Goal: Task Accomplishment & Management: Complete application form

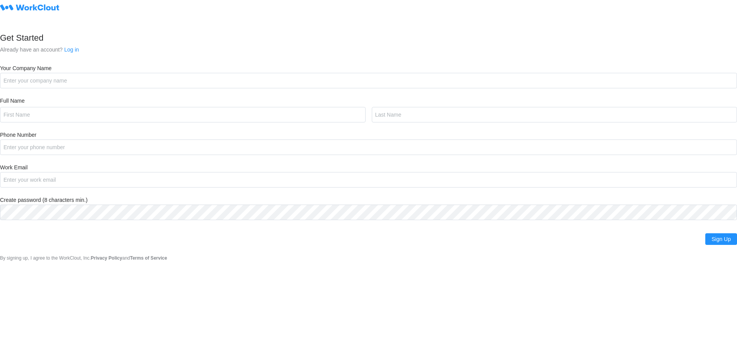
click at [53, 89] on div "Get Started Already have an account? Log in Your Company Name Full Name Phone N…" at bounding box center [368, 131] width 737 height 262
click at [49, 82] on input "Your Company Name" at bounding box center [368, 80] width 737 height 15
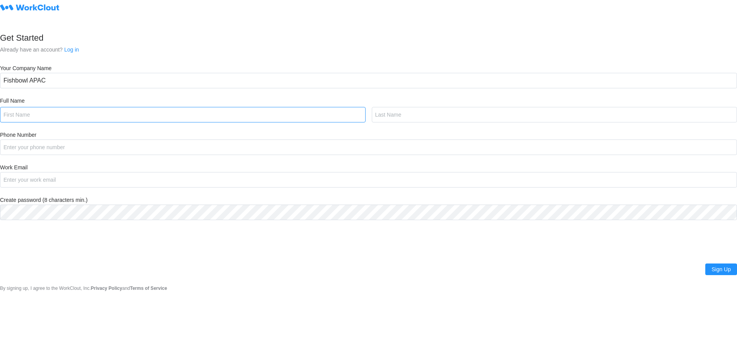
click at [39, 115] on input "text" at bounding box center [183, 114] width 366 height 15
click at [54, 80] on input "Fishbowl APAC" at bounding box center [368, 80] width 737 height 15
type input "Fishbowl APAC"
type input "[PERSON_NAME]"
type input "Doenau"
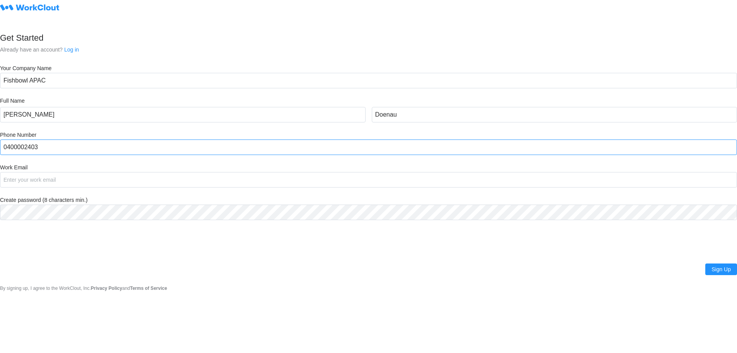
type input "0400002403"
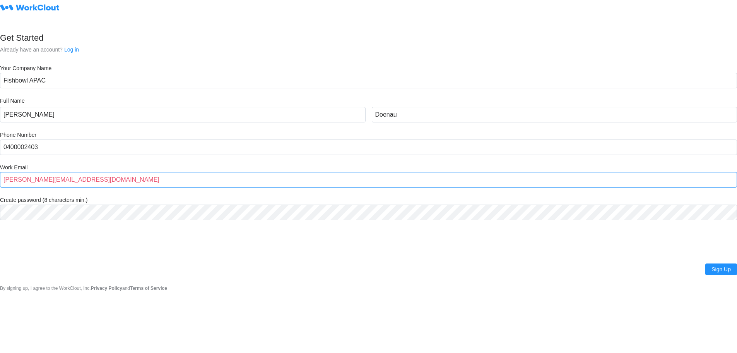
type input "[PERSON_NAME][EMAIL_ADDRESS][DOMAIN_NAME]"
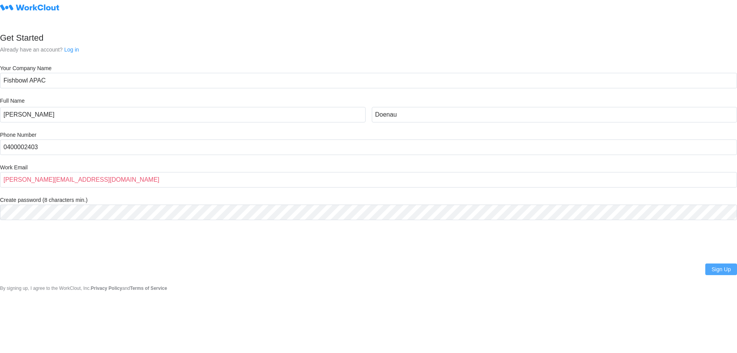
click at [725, 275] on button "Sign Up" at bounding box center [722, 269] width 32 height 12
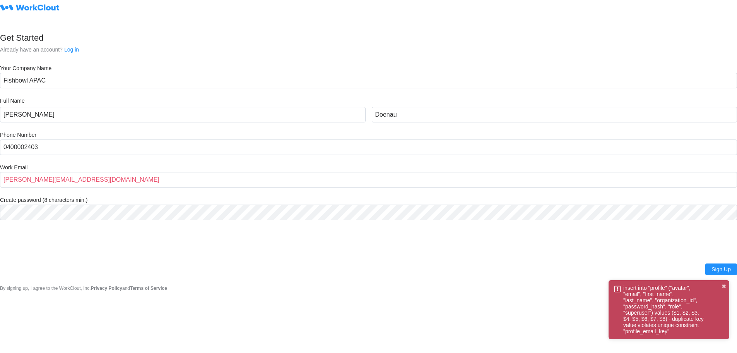
click at [528, 264] on div "Sign Up Sign Up" at bounding box center [368, 264] width 737 height 21
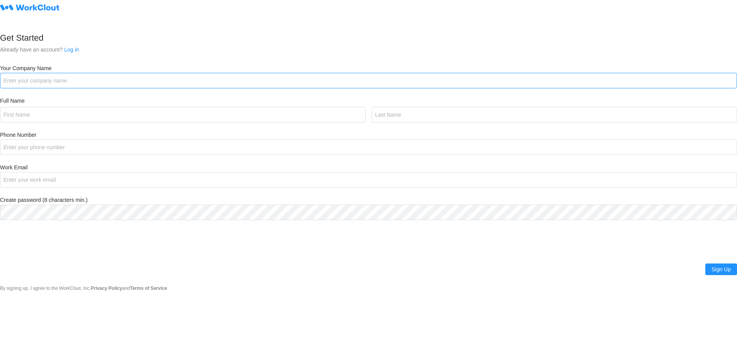
click at [61, 88] on input "Your Company Name" at bounding box center [368, 80] width 737 height 15
click at [61, 79] on input "Fishbowl APAC" at bounding box center [368, 80] width 737 height 15
type input "Fishbowl APAC"
type input "a"
type input "[PERSON_NAME]"
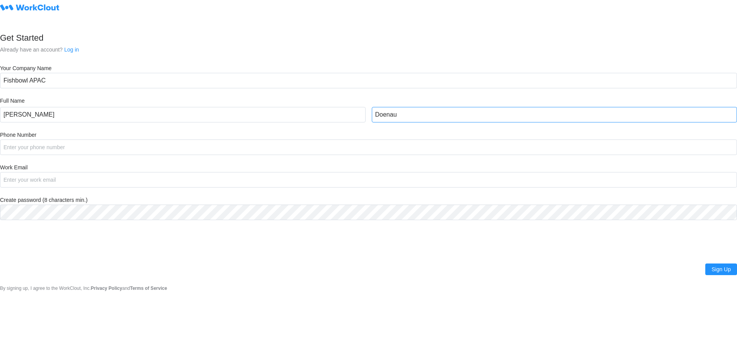
type input "Doenau"
type input "0400002403"
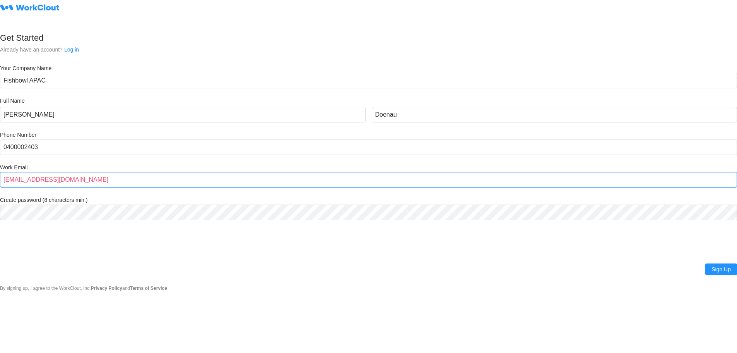
type input "doenau@outlook.com"
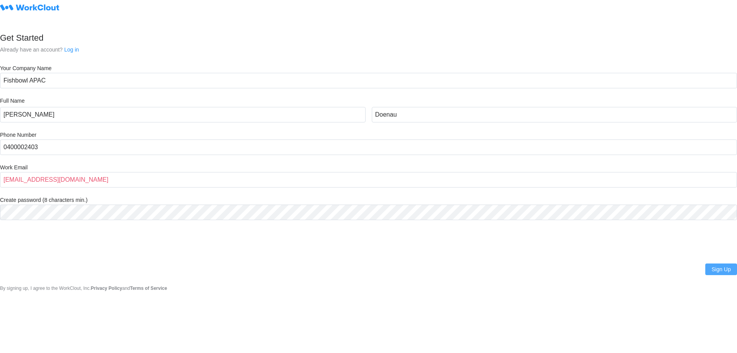
click at [706, 270] on button "Sign Up" at bounding box center [722, 269] width 32 height 12
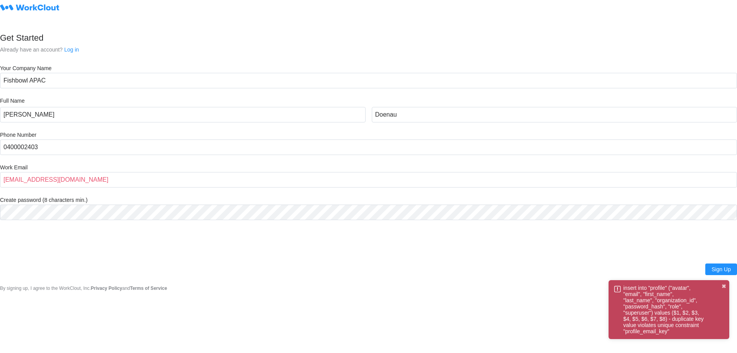
click at [0, 352] on nordpass-portal at bounding box center [0, 353] width 0 height 0
